Goal: Task Accomplishment & Management: Complete application form

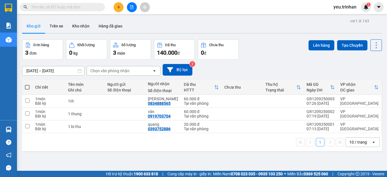
drag, startPoint x: 25, startPoint y: 86, endPoint x: 29, endPoint y: 86, distance: 4.0
click at [25, 86] on span at bounding box center [27, 87] width 5 height 5
click at [27, 84] on input "checkbox" at bounding box center [27, 84] width 0 height 0
checkbox input "true"
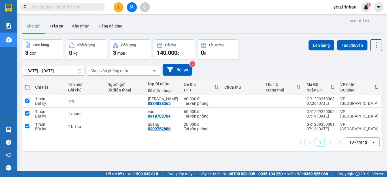
checkbox input "true"
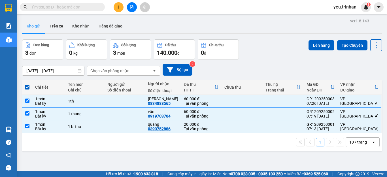
drag, startPoint x: 320, startPoint y: 44, endPoint x: 298, endPoint y: 44, distance: 22.4
click at [318, 44] on button "Lên hàng" at bounding box center [321, 45] width 26 height 10
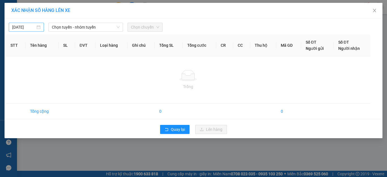
click at [30, 28] on body "Kết quả tìm kiếm ( 0 ) Bộ lọc No Data yeu.trinhan 1 Báo cáo BC đơn chưa cước (n…" at bounding box center [193, 88] width 387 height 177
type input "[DATE]"
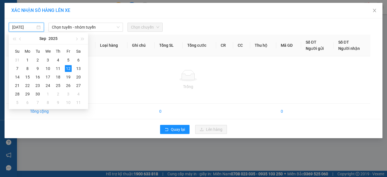
click at [76, 30] on span "Chọn tuyến - nhóm tuyến" at bounding box center [86, 27] width 68 height 8
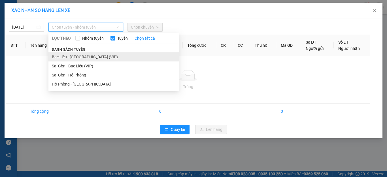
click at [72, 56] on li "Bạc Liêu - [GEOGRAPHIC_DATA] (VIP)" at bounding box center [113, 56] width 130 height 9
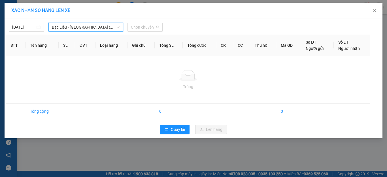
drag, startPoint x: 151, startPoint y: 26, endPoint x: 146, endPoint y: 45, distance: 20.3
click at [151, 26] on span "Chọn chuyến" at bounding box center [145, 27] width 28 height 8
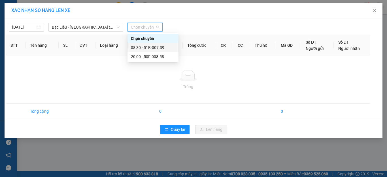
click at [144, 47] on div "08:30 - 51B-007.39" at bounding box center [153, 47] width 44 height 6
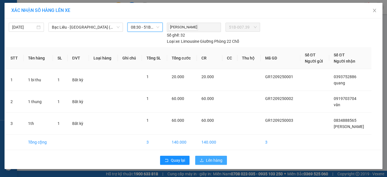
click at [222, 160] on button "Lên hàng" at bounding box center [211, 160] width 32 height 9
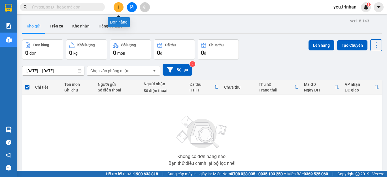
click at [120, 6] on icon "plus" at bounding box center [119, 7] width 4 height 4
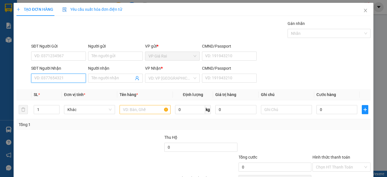
click at [53, 78] on input "SĐT Người Nhận" at bounding box center [58, 78] width 55 height 9
click at [71, 79] on input "SĐT Người Nhận" at bounding box center [58, 78] width 55 height 9
type input "0912552505"
click at [64, 88] on div "0912552505 - bé hai" at bounding box center [57, 89] width 47 height 6
type input "bé hai"
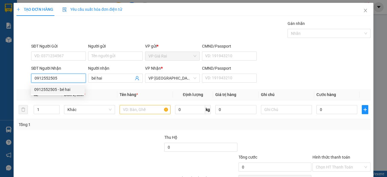
type input "100.000"
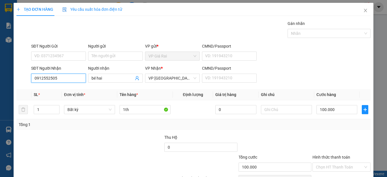
scroll to position [33, 0]
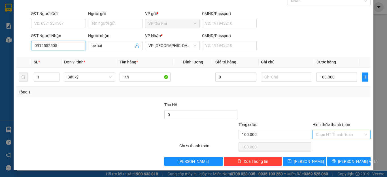
type input "0912552505"
click at [336, 136] on input "Hình thức thanh toán" at bounding box center [339, 134] width 47 height 8
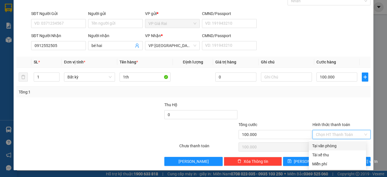
click at [328, 148] on div "Tại văn phòng" at bounding box center [337, 146] width 50 height 6
type input "0"
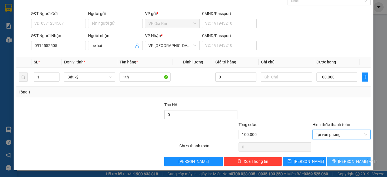
click at [336, 164] on span "printer" at bounding box center [334, 161] width 4 height 5
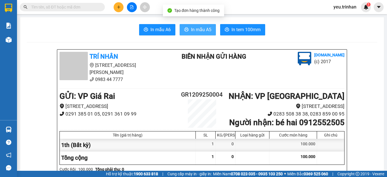
click at [184, 29] on icon "printer" at bounding box center [186, 29] width 5 height 5
